Goal: Browse casually: Explore the website without a specific task or goal

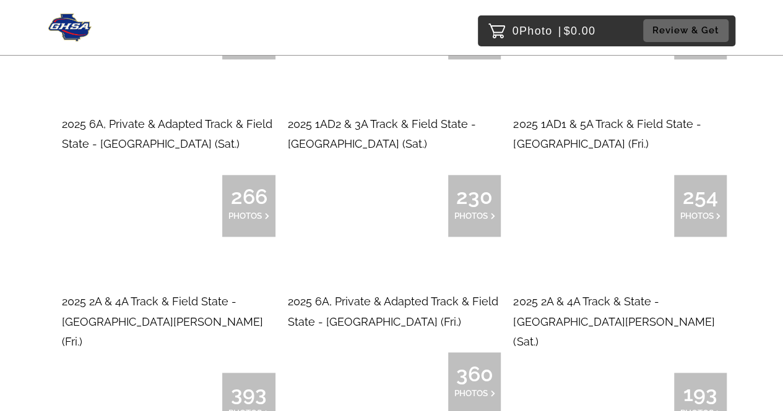
scroll to position [495, 0]
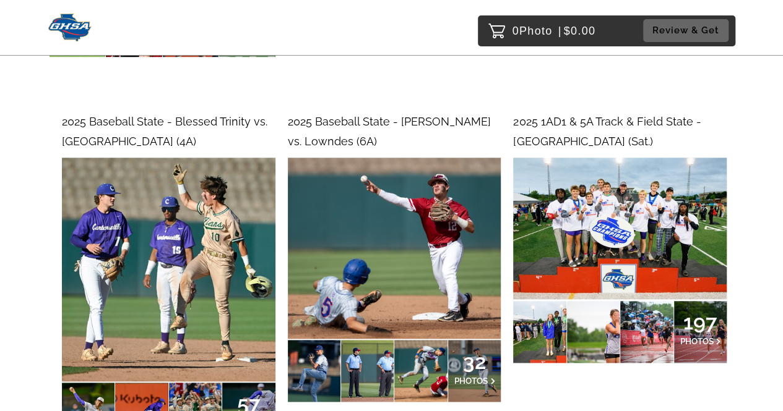
click at [693, 319] on span "197" at bounding box center [699, 322] width 41 height 7
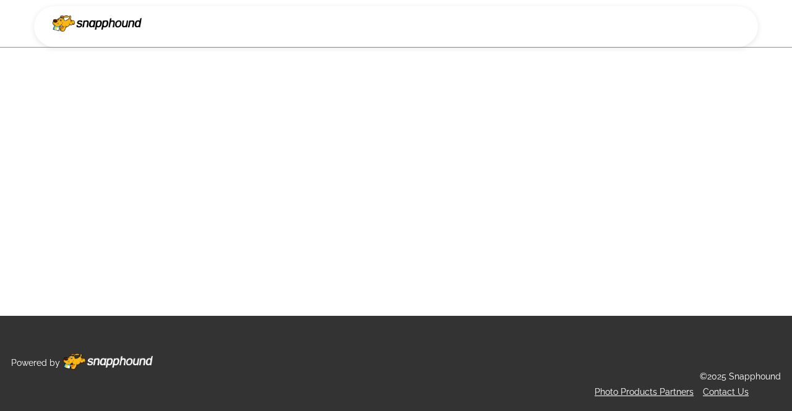
click at [640, 231] on main at bounding box center [396, 158] width 792 height 316
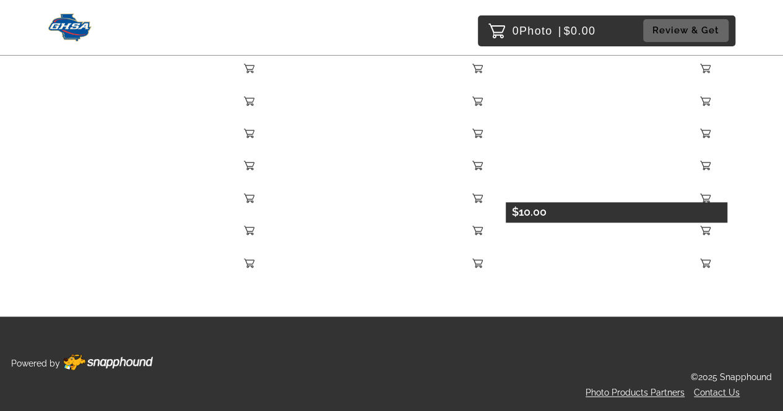
scroll to position [8351, 0]
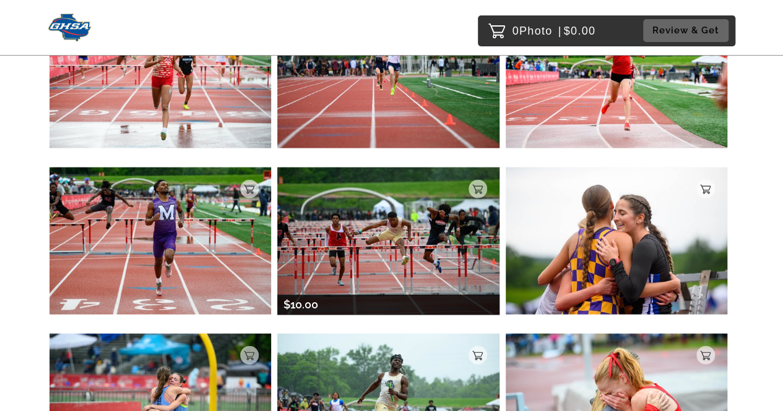
click at [409, 204] on img at bounding box center [387, 242] width 221 height 148
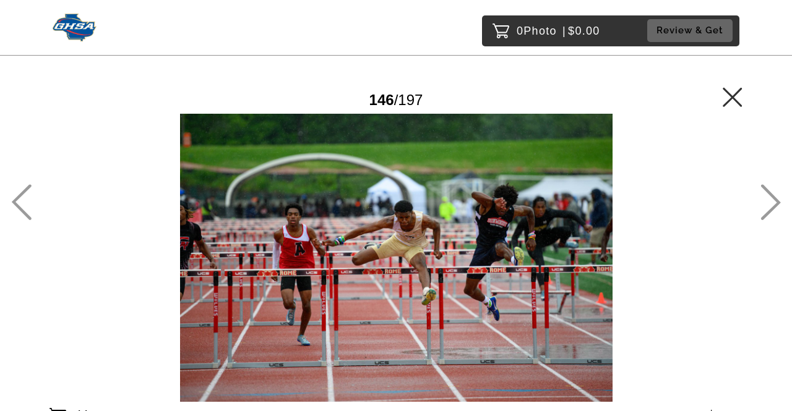
click at [773, 202] on icon at bounding box center [770, 202] width 20 height 36
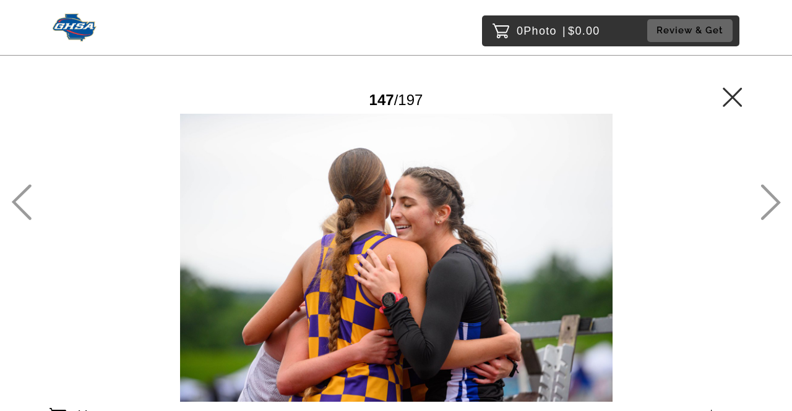
click at [773, 202] on icon at bounding box center [770, 202] width 20 height 36
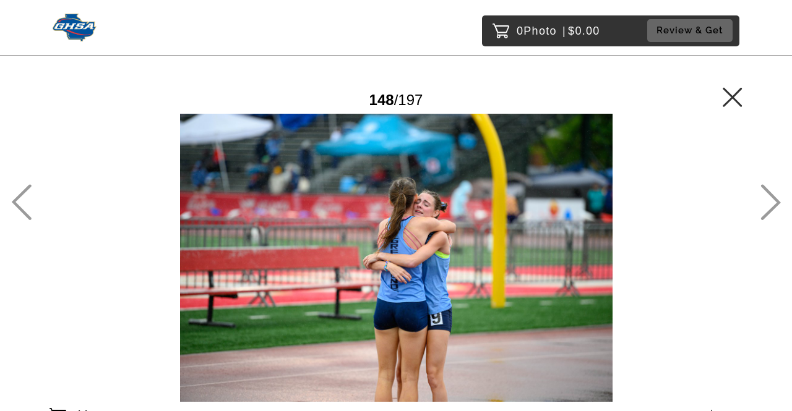
click at [773, 202] on icon at bounding box center [770, 202] width 20 height 36
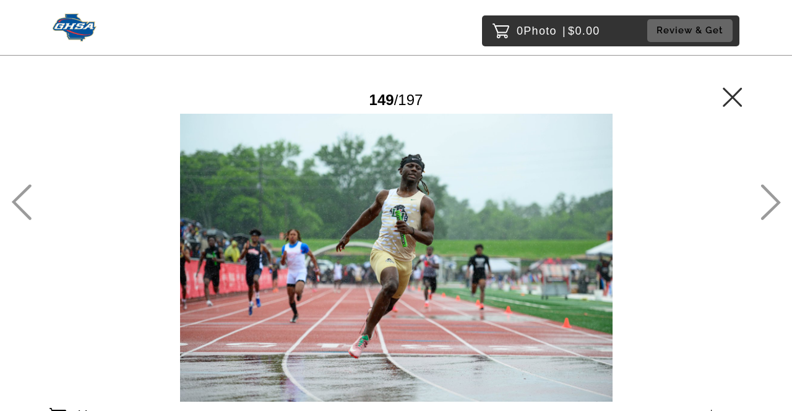
click at [773, 202] on icon at bounding box center [770, 202] width 20 height 36
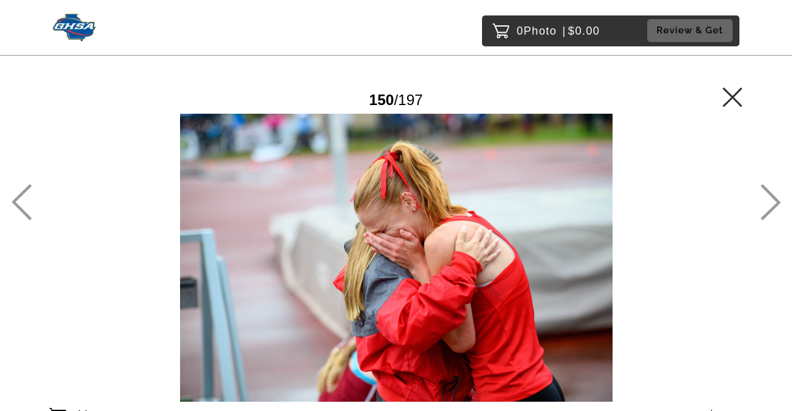
click at [773, 202] on icon at bounding box center [770, 202] width 20 height 36
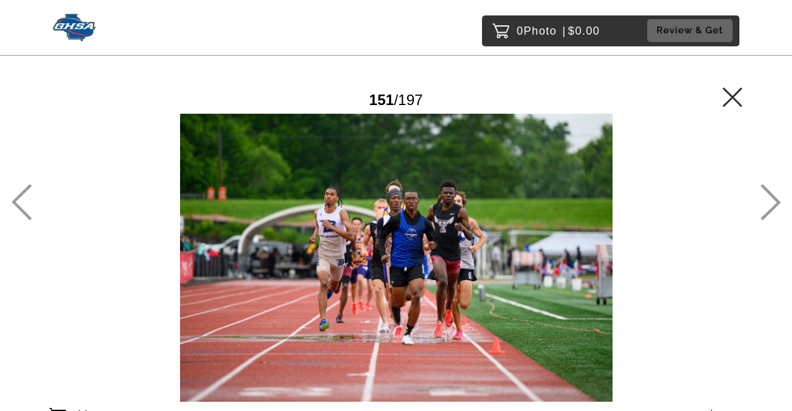
click at [771, 196] on icon at bounding box center [771, 203] width 20 height 36
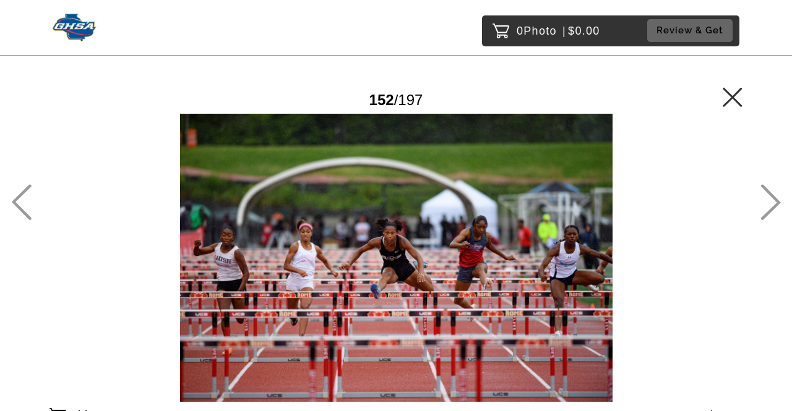
click at [771, 196] on icon at bounding box center [771, 203] width 20 height 36
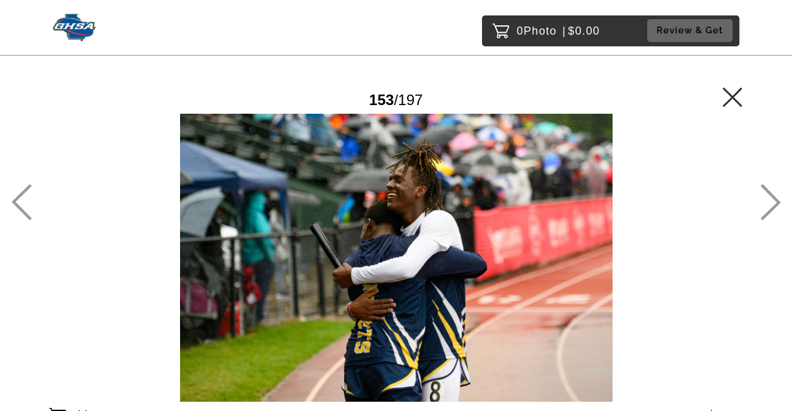
click at [16, 196] on icon at bounding box center [21, 202] width 20 height 36
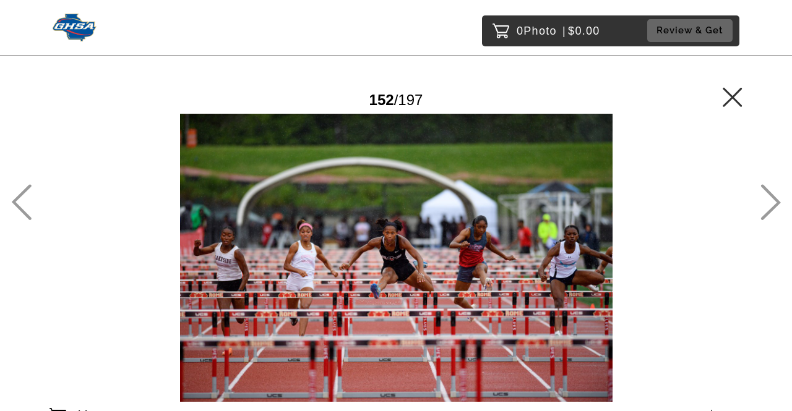
click at [768, 191] on icon at bounding box center [771, 203] width 20 height 36
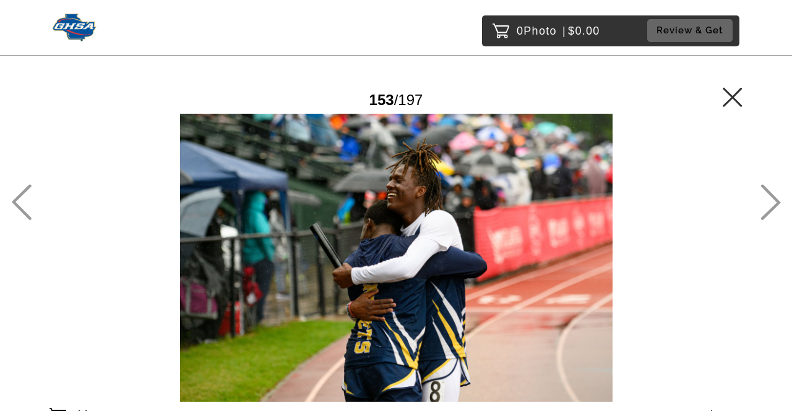
click at [765, 192] on icon at bounding box center [770, 202] width 20 height 36
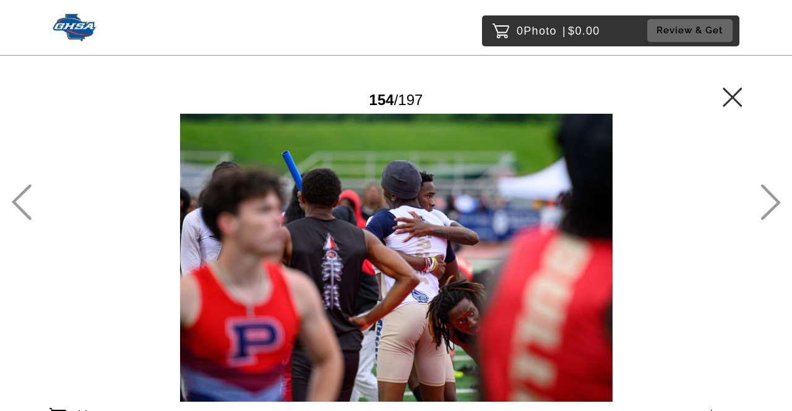
click at [765, 192] on icon at bounding box center [770, 202] width 20 height 36
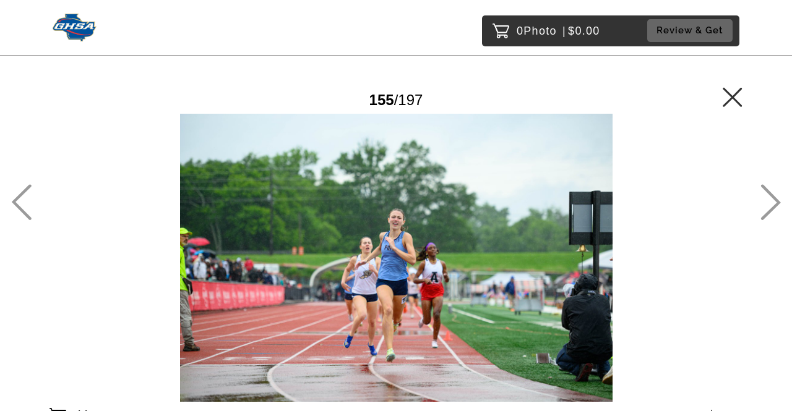
click at [765, 192] on icon at bounding box center [770, 202] width 20 height 36
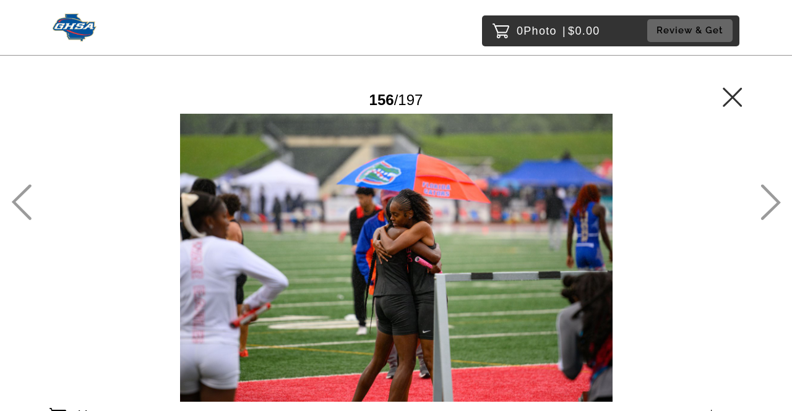
click at [765, 192] on icon at bounding box center [770, 202] width 20 height 36
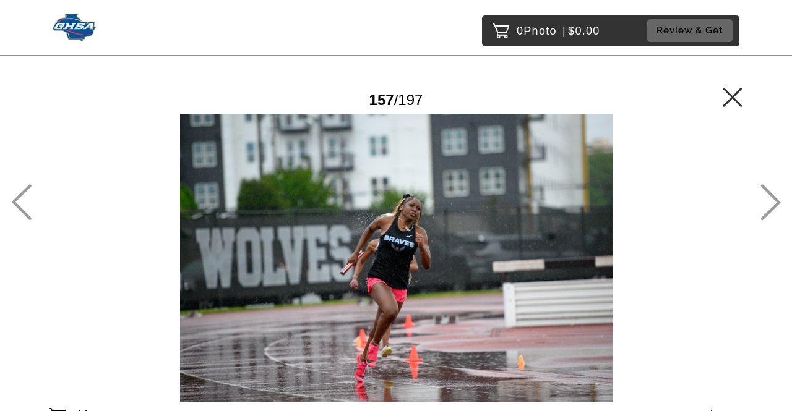
click at [765, 192] on icon at bounding box center [770, 202] width 20 height 36
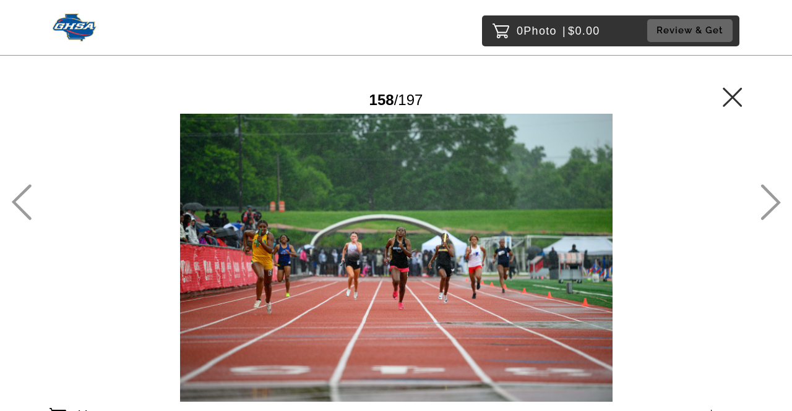
click at [765, 192] on icon at bounding box center [770, 202] width 20 height 36
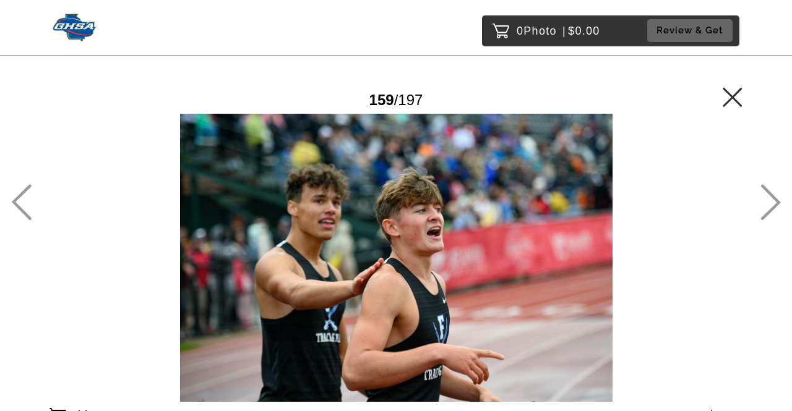
click at [765, 192] on icon at bounding box center [770, 202] width 20 height 36
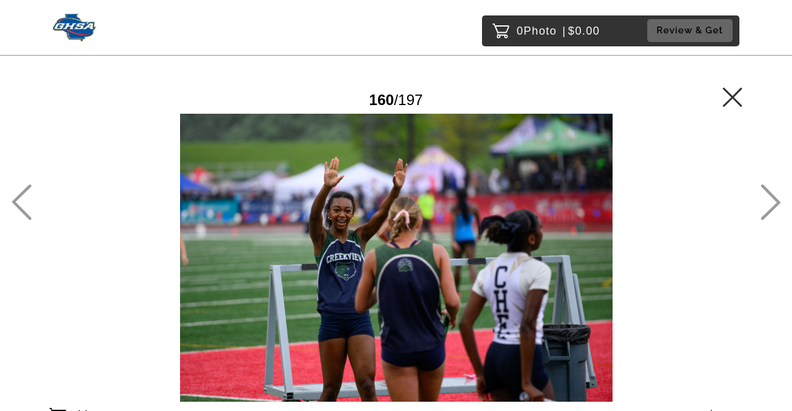
click at [767, 188] on icon at bounding box center [770, 202] width 20 height 36
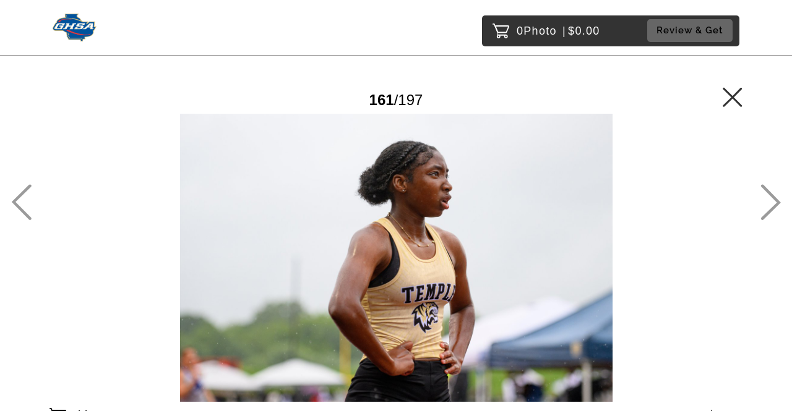
click at [766, 188] on icon at bounding box center [770, 202] width 20 height 36
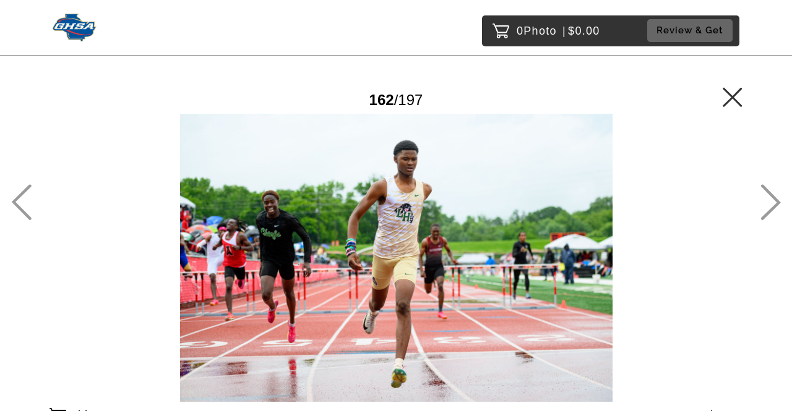
click at [765, 190] on icon at bounding box center [771, 203] width 20 height 36
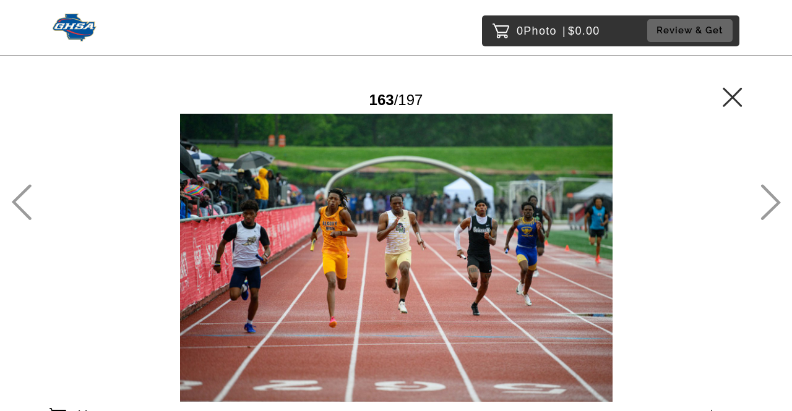
click at [768, 189] on icon at bounding box center [770, 202] width 20 height 36
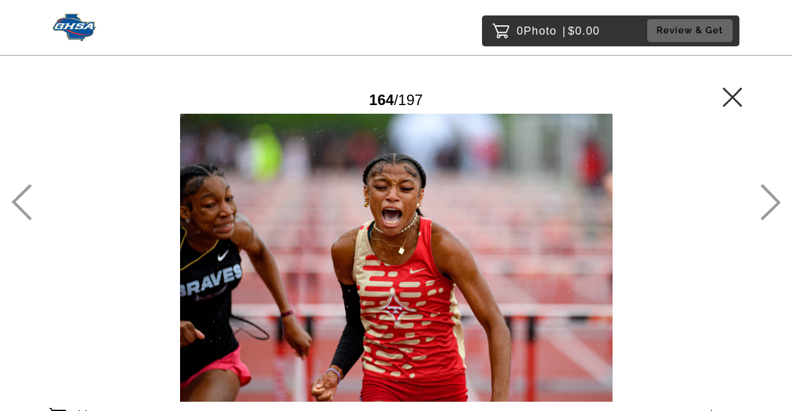
click at [773, 195] on icon at bounding box center [770, 202] width 20 height 36
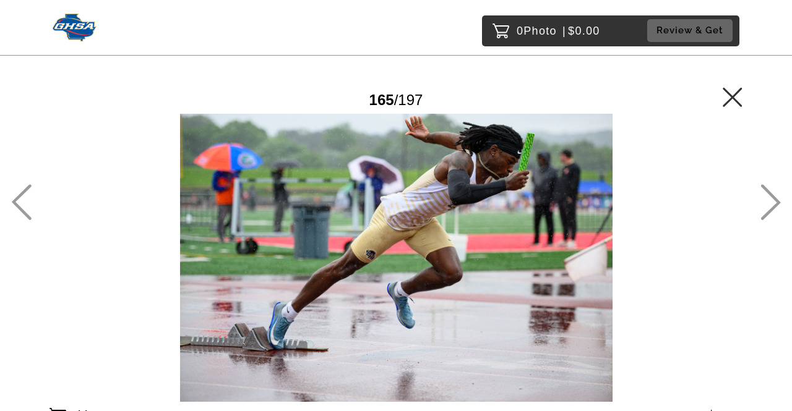
click at [773, 192] on icon at bounding box center [770, 202] width 20 height 36
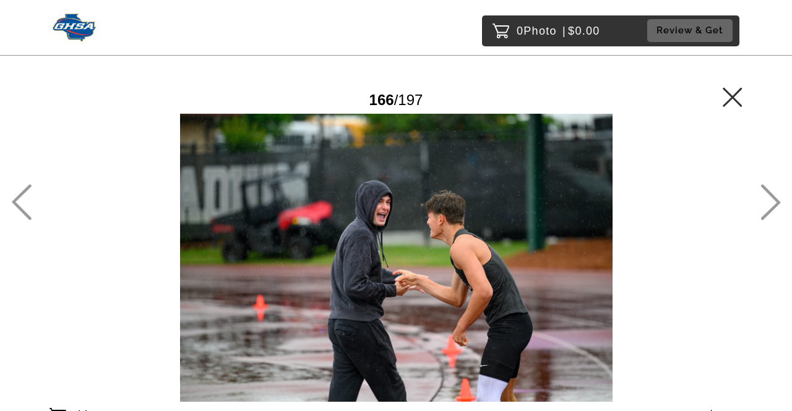
click at [773, 192] on icon at bounding box center [770, 202] width 20 height 36
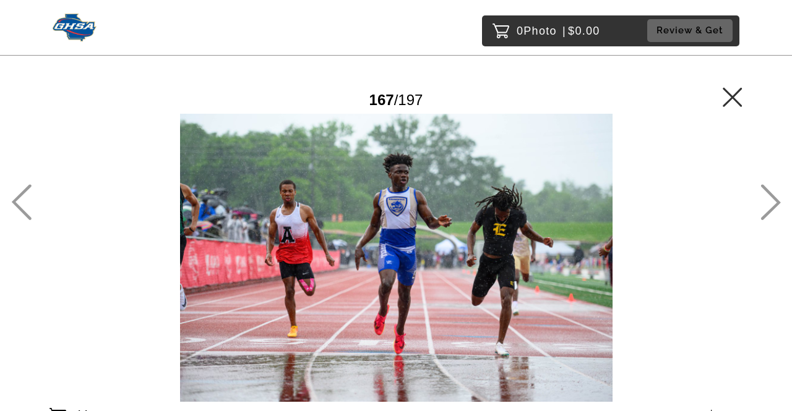
click at [773, 192] on icon at bounding box center [770, 202] width 20 height 36
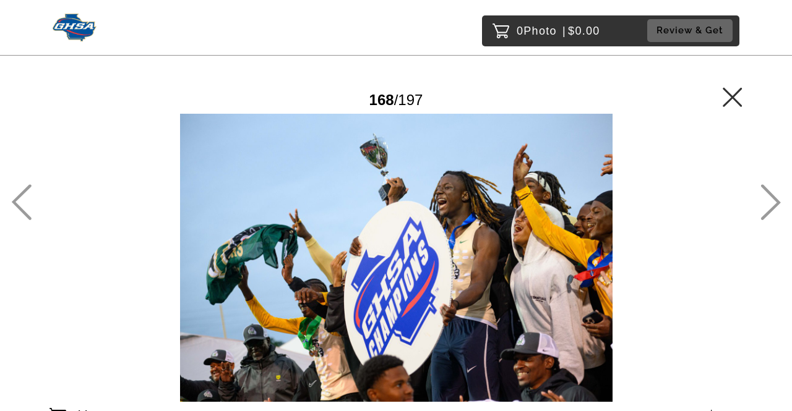
click at [773, 192] on icon at bounding box center [770, 202] width 20 height 36
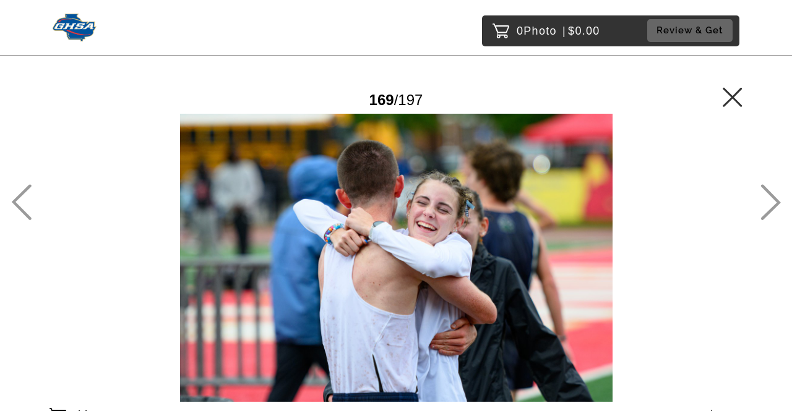
click at [773, 192] on icon at bounding box center [770, 202] width 20 height 36
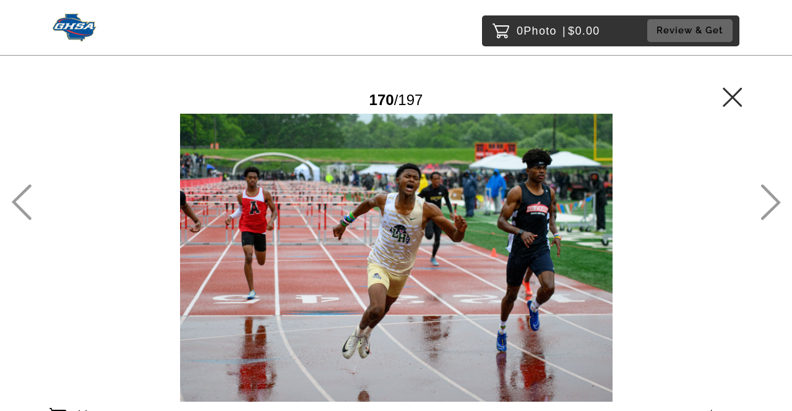
drag, startPoint x: 773, startPoint y: 192, endPoint x: 774, endPoint y: 208, distance: 16.1
click at [774, 208] on icon at bounding box center [770, 202] width 20 height 36
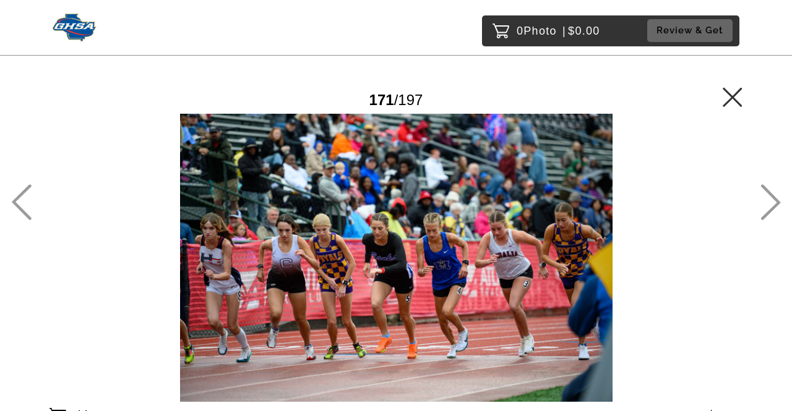
click at [22, 192] on icon at bounding box center [22, 203] width 20 height 36
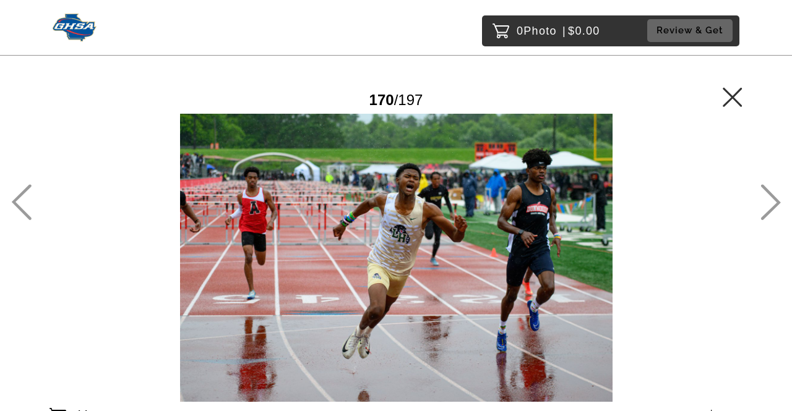
click at [773, 204] on icon at bounding box center [770, 202] width 20 height 36
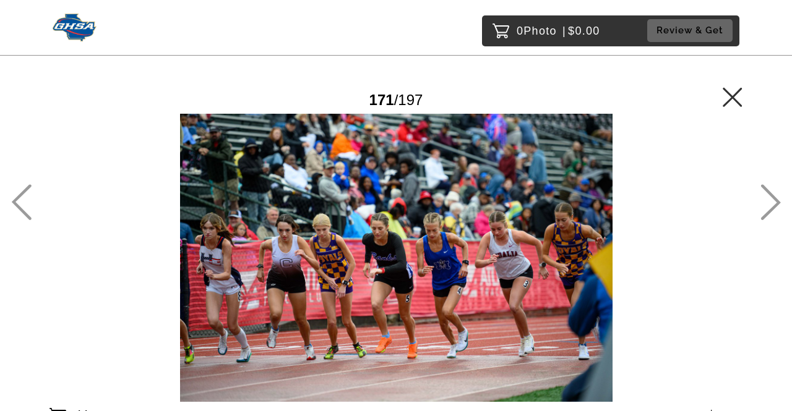
click at [772, 203] on icon at bounding box center [770, 202] width 20 height 36
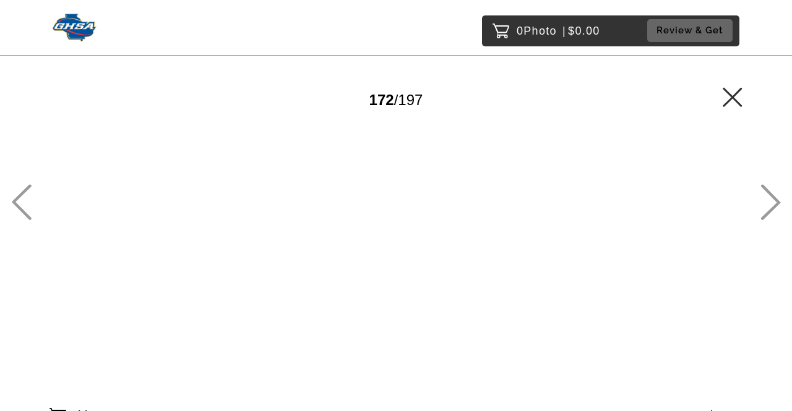
click at [771, 202] on icon at bounding box center [770, 202] width 20 height 36
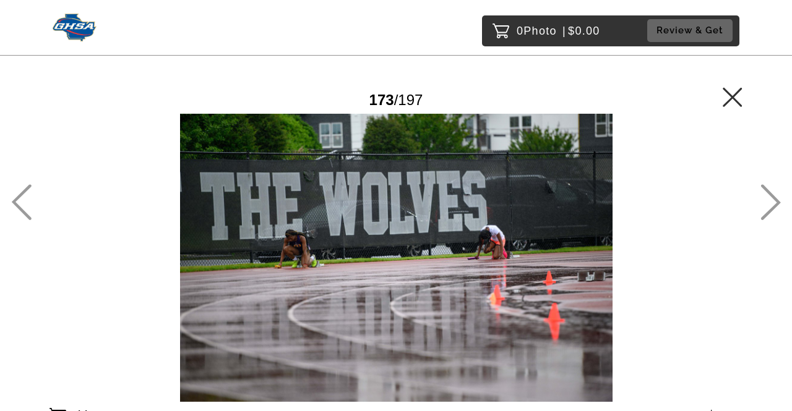
click at [770, 201] on icon at bounding box center [770, 202] width 20 height 36
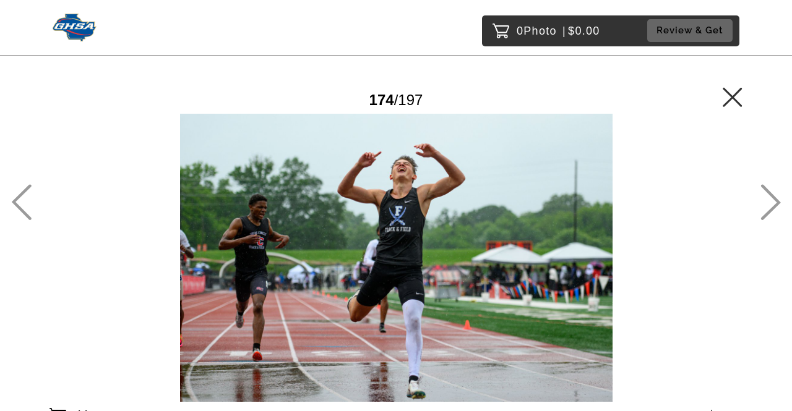
click at [24, 195] on icon at bounding box center [21, 202] width 20 height 36
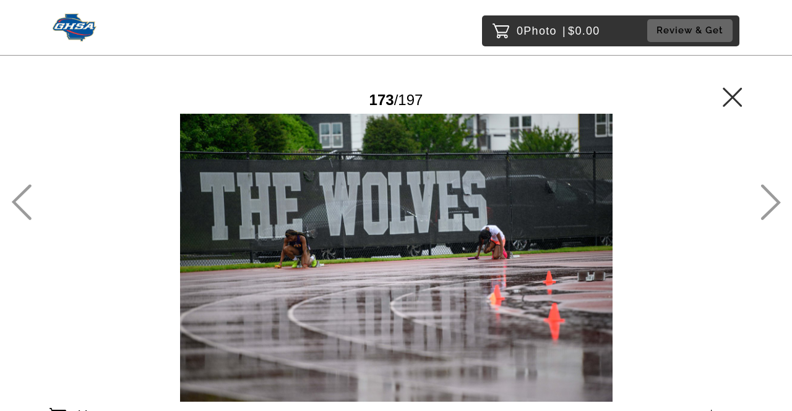
click at [771, 197] on icon at bounding box center [771, 203] width 20 height 36
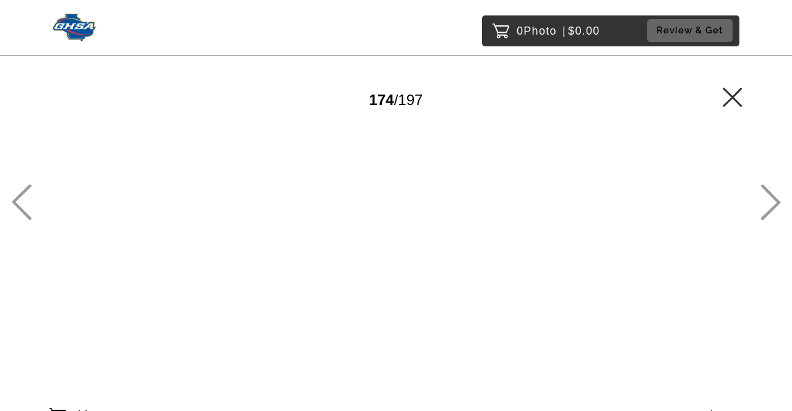
click at [771, 197] on icon at bounding box center [771, 203] width 20 height 36
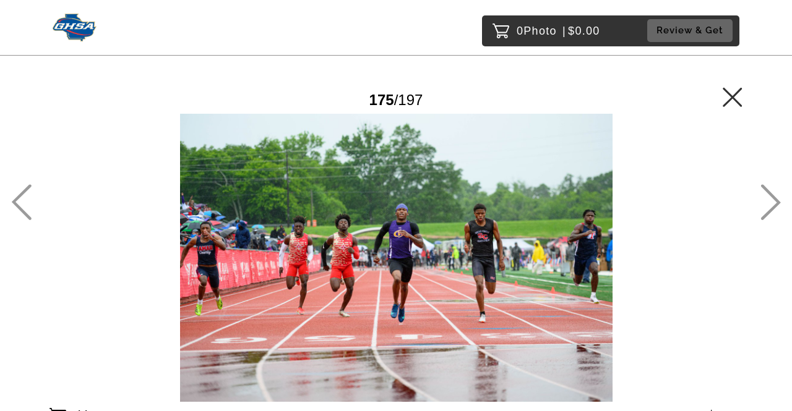
click at [771, 197] on icon at bounding box center [771, 203] width 20 height 36
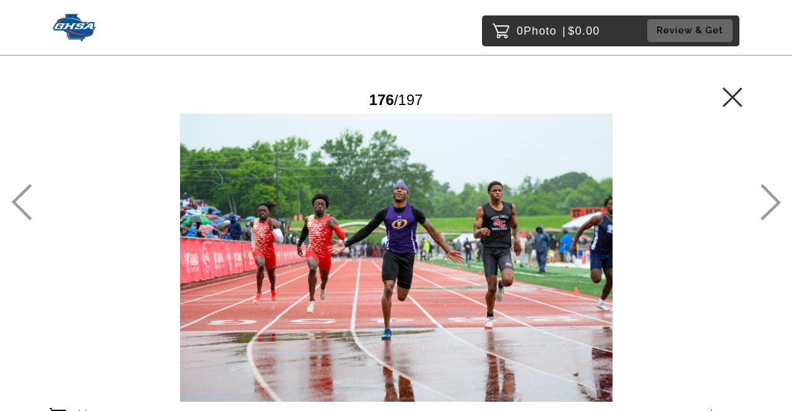
click at [771, 197] on icon at bounding box center [770, 202] width 20 height 36
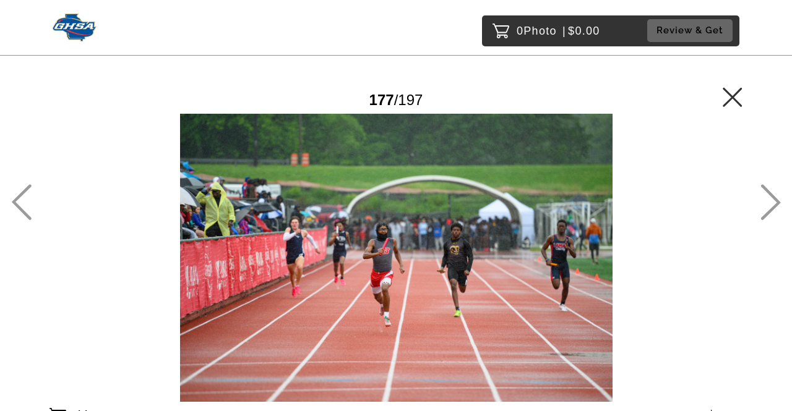
click at [771, 197] on icon at bounding box center [770, 202] width 20 height 36
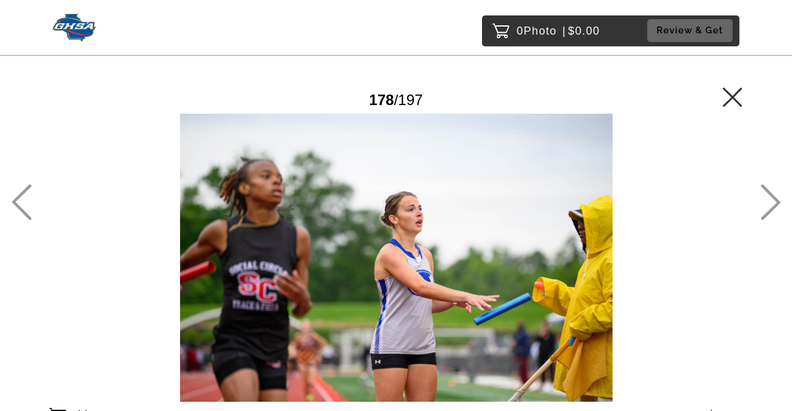
click at [771, 197] on icon at bounding box center [770, 202] width 20 height 36
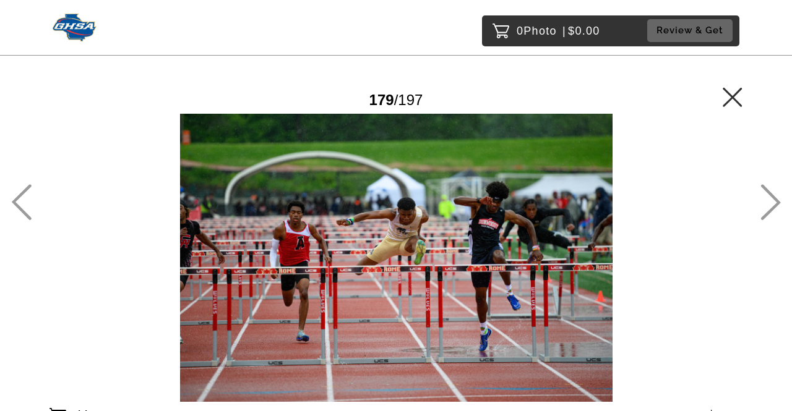
drag, startPoint x: 771, startPoint y: 197, endPoint x: 470, endPoint y: 196, distance: 300.6
click at [470, 196] on div at bounding box center [395, 258] width 693 height 288
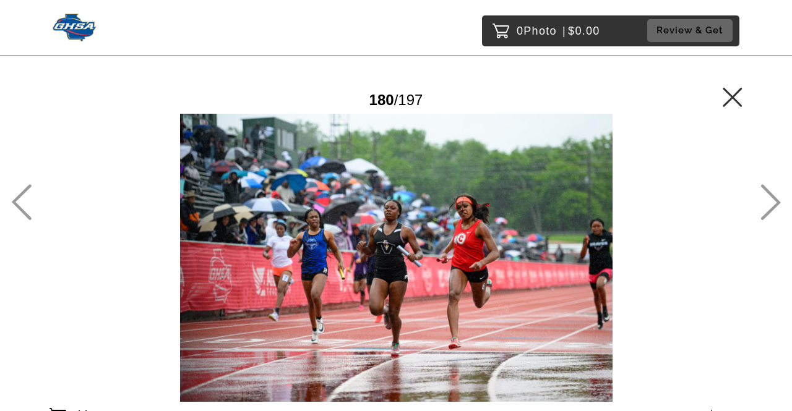
click at [22, 197] on icon at bounding box center [21, 202] width 20 height 36
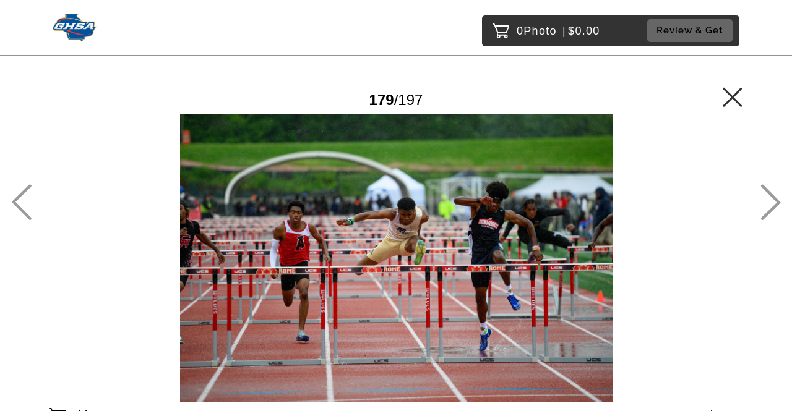
click at [771, 194] on icon at bounding box center [771, 203] width 20 height 36
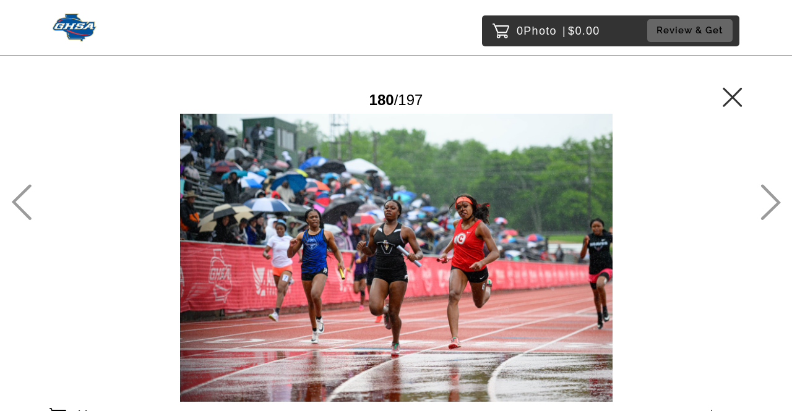
click at [768, 193] on icon at bounding box center [771, 203] width 20 height 36
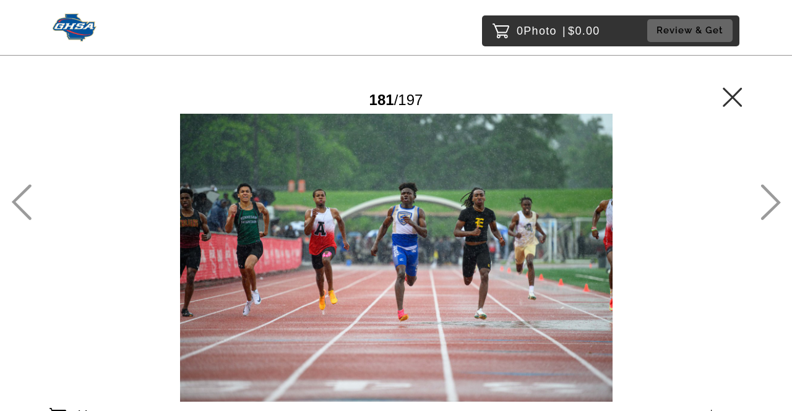
click at [774, 192] on icon at bounding box center [770, 202] width 20 height 36
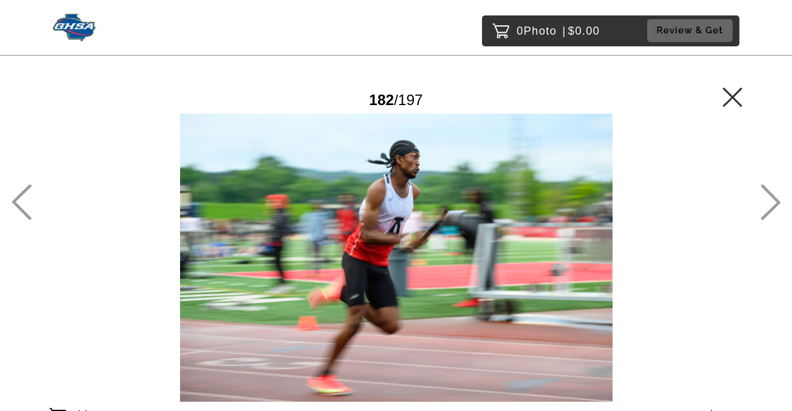
click at [772, 192] on icon at bounding box center [770, 202] width 20 height 36
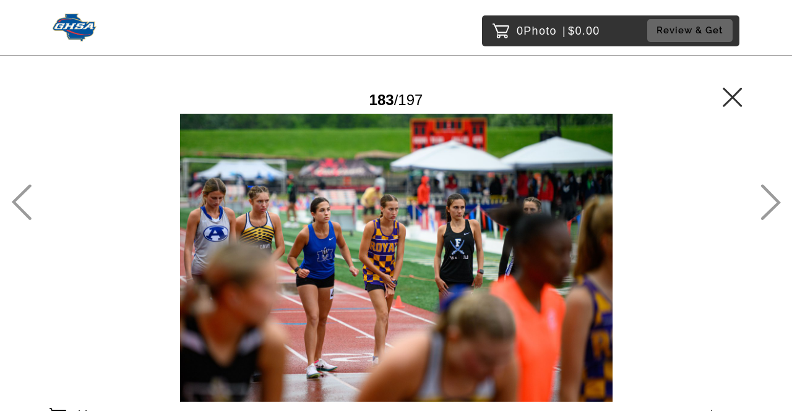
click at [772, 192] on icon at bounding box center [770, 202] width 20 height 36
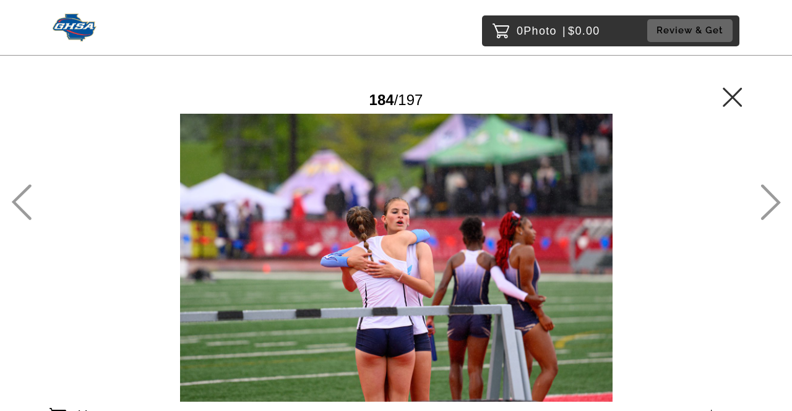
click at [772, 192] on icon at bounding box center [770, 202] width 20 height 36
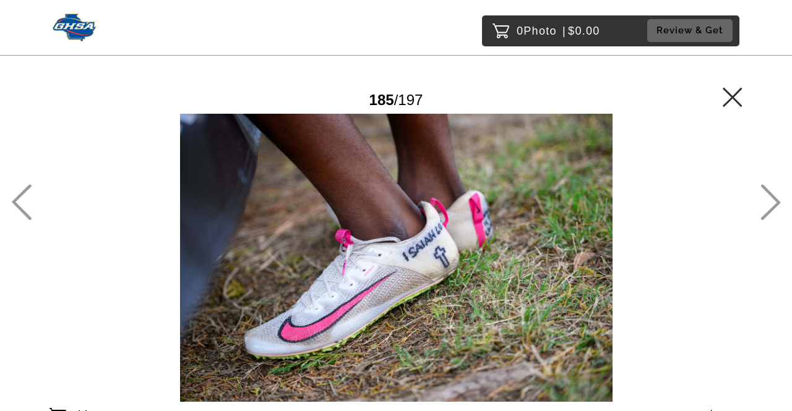
click at [772, 192] on icon at bounding box center [770, 202] width 20 height 36
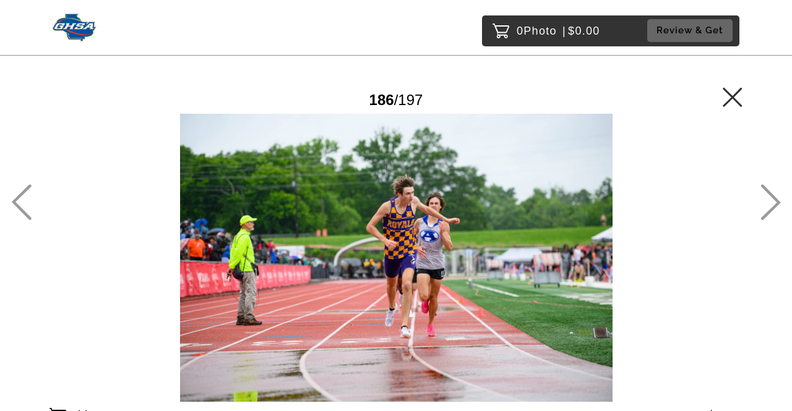
click at [772, 192] on icon at bounding box center [770, 202] width 20 height 36
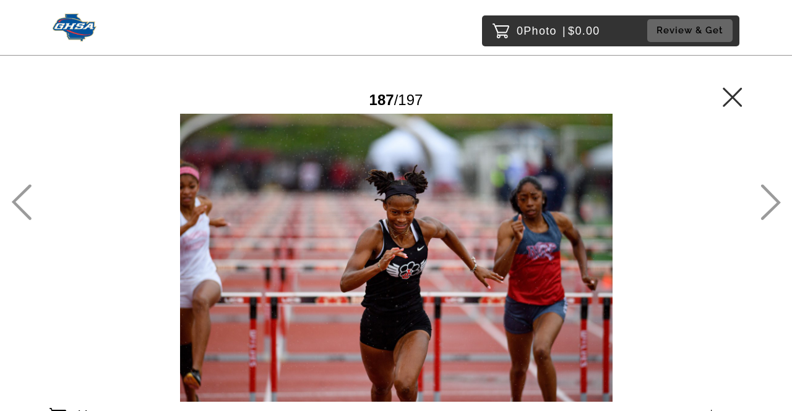
click at [772, 192] on icon at bounding box center [770, 202] width 20 height 36
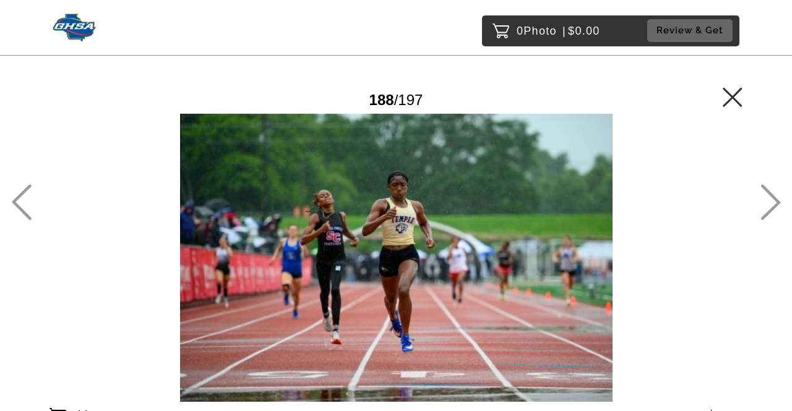
click at [772, 192] on icon at bounding box center [770, 202] width 20 height 36
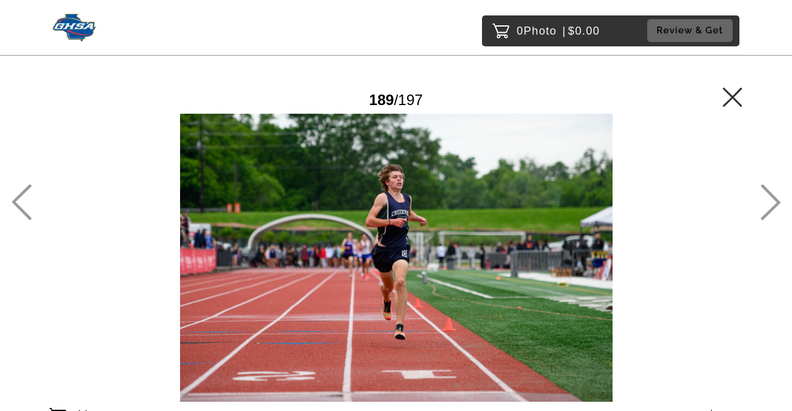
click at [772, 192] on icon at bounding box center [770, 202] width 20 height 36
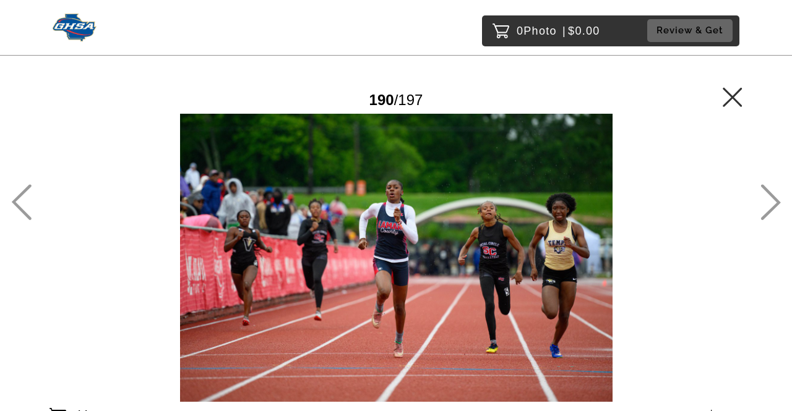
click at [771, 194] on icon at bounding box center [770, 202] width 20 height 36
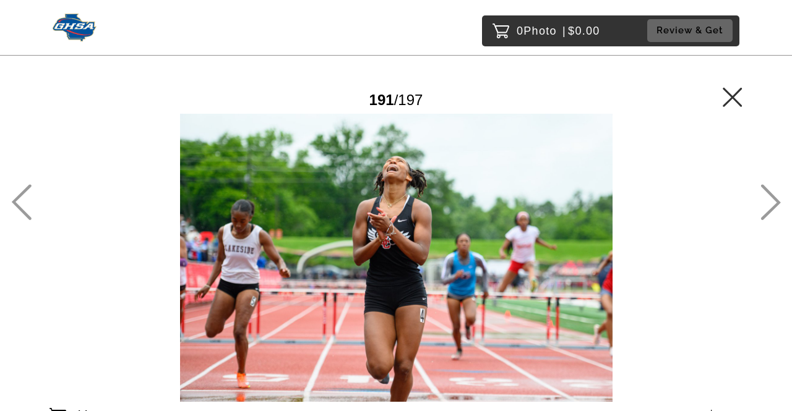
click at [766, 192] on icon at bounding box center [771, 203] width 20 height 36
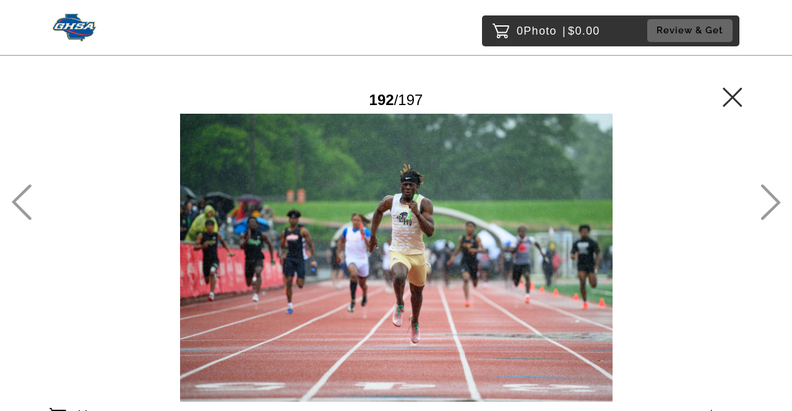
click at [768, 193] on icon at bounding box center [771, 203] width 20 height 36
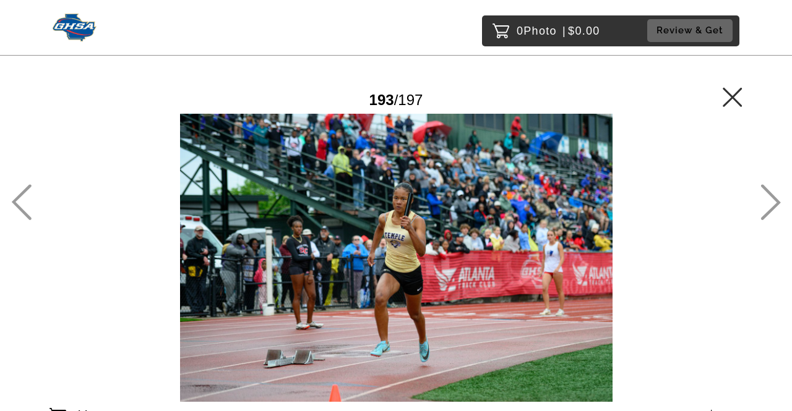
click at [770, 193] on icon at bounding box center [771, 203] width 20 height 36
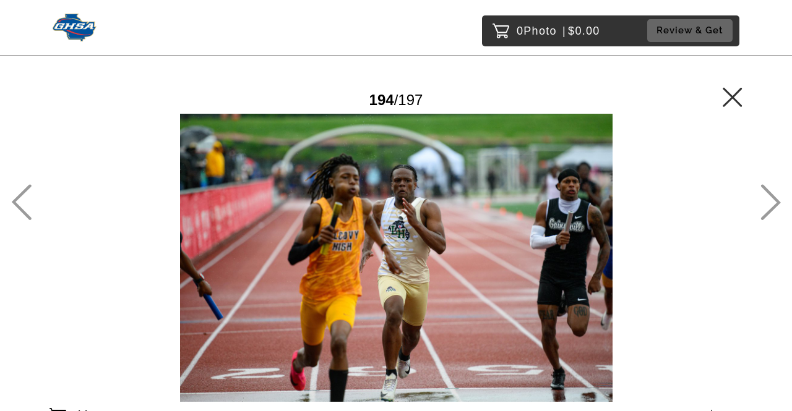
click at [770, 193] on icon at bounding box center [771, 203] width 20 height 36
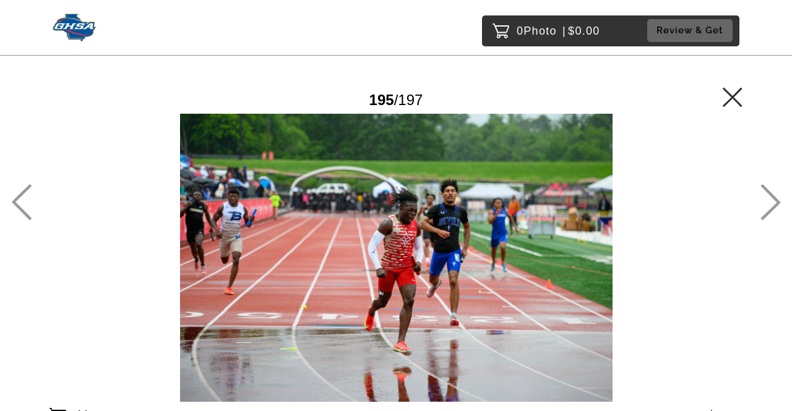
click at [767, 193] on icon at bounding box center [771, 203] width 20 height 36
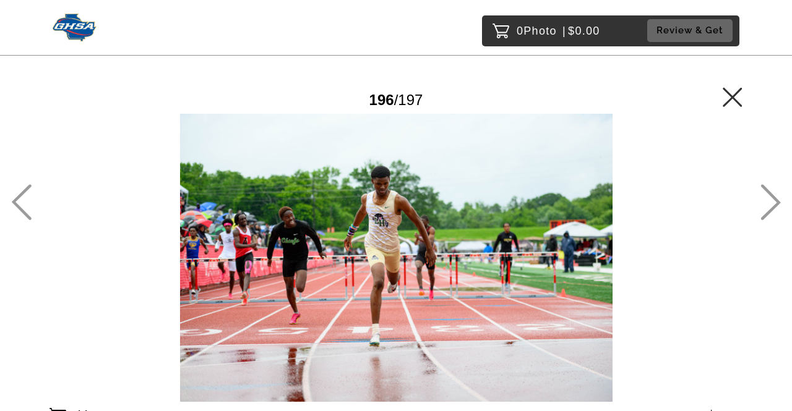
click at [55, 206] on div at bounding box center [395, 258] width 693 height 288
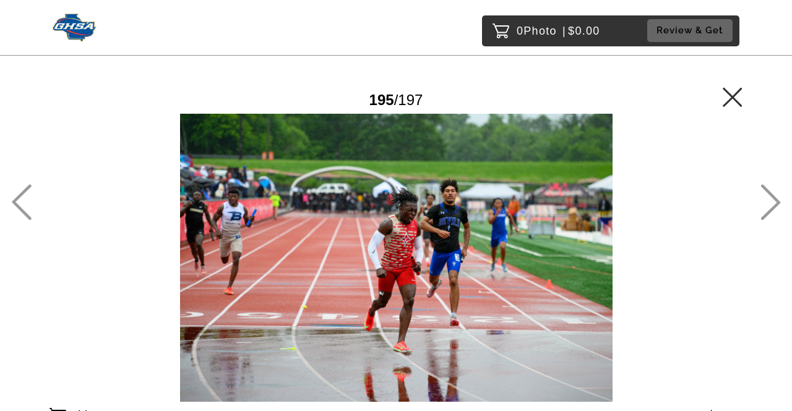
click at [772, 199] on icon at bounding box center [770, 202] width 20 height 36
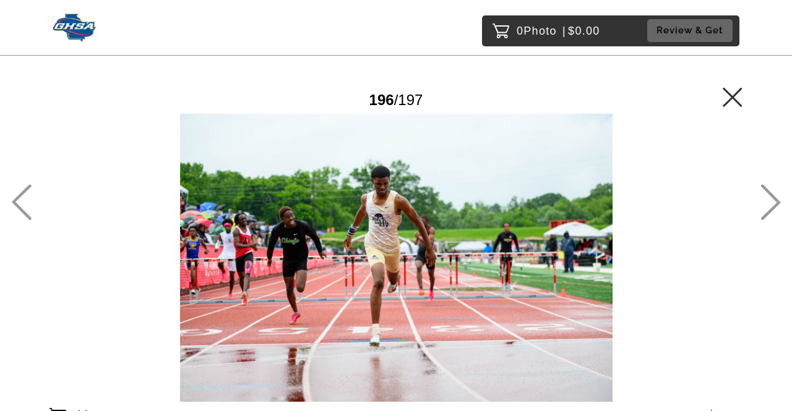
drag, startPoint x: 767, startPoint y: 199, endPoint x: 527, endPoint y: 312, distance: 265.4
click at [526, 312] on div at bounding box center [395, 258] width 693 height 288
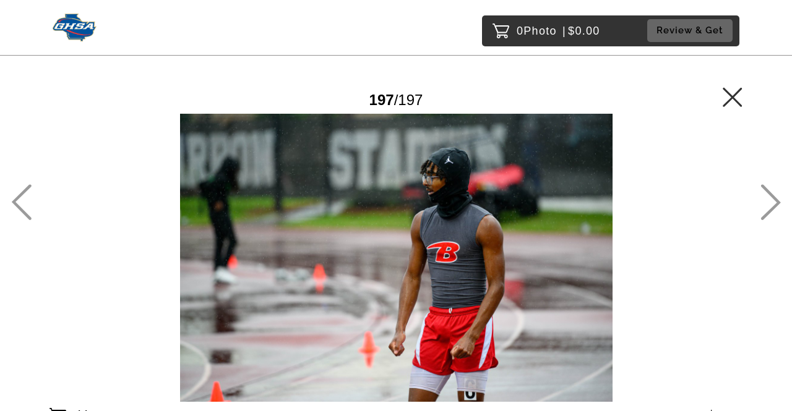
click at [755, 217] on main "Password Checker bypassed 197 / 197 Add to Cart $10.00 Gallery $10.00 Add" at bounding box center [396, 235] width 792 height 471
click at [737, 102] on icon at bounding box center [732, 96] width 19 height 19
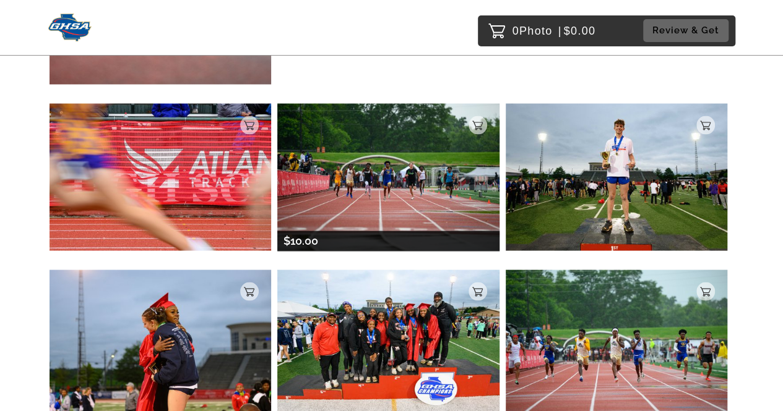
scroll to position [1113, 0]
